Goal: Navigation & Orientation: Find specific page/section

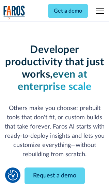
scroll to position [82, 0]
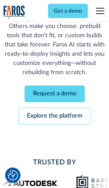
click at [55, 93] on link "Request a demo" at bounding box center [55, 93] width 60 height 17
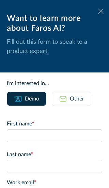
click at [101, 11] on icon at bounding box center [100, 11] width 5 height 5
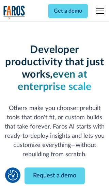
scroll to position [104, 0]
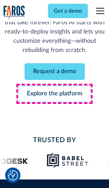
click at [55, 93] on link "Explore the platform" at bounding box center [54, 93] width 73 height 17
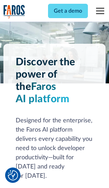
scroll to position [5123, 0]
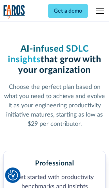
scroll to position [1057, 0]
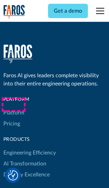
click at [13, 107] on link "Platform" at bounding box center [13, 112] width 21 height 11
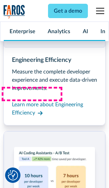
scroll to position [5342, 0]
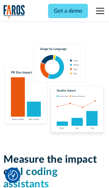
scroll to position [4216, 0]
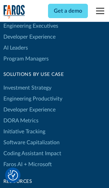
click at [20, 115] on link "DORA Metrics" at bounding box center [20, 120] width 35 height 11
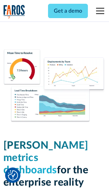
scroll to position [2986, 0]
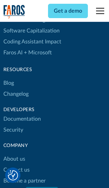
click at [16, 94] on link "Changelog" at bounding box center [15, 93] width 25 height 11
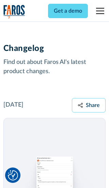
scroll to position [8238, 0]
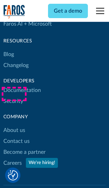
click at [14, 124] on link "About us" at bounding box center [14, 129] width 22 height 11
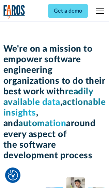
scroll to position [2352, 0]
